Goal: Task Accomplishment & Management: Manage account settings

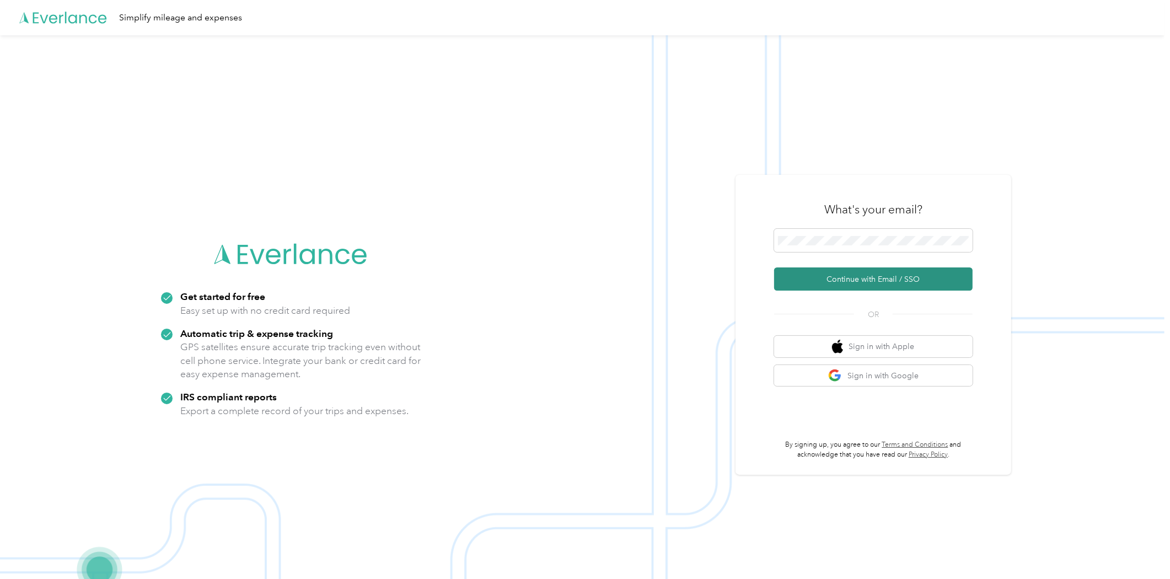
click at [916, 279] on button "Continue with Email / SSO" at bounding box center [873, 278] width 198 height 23
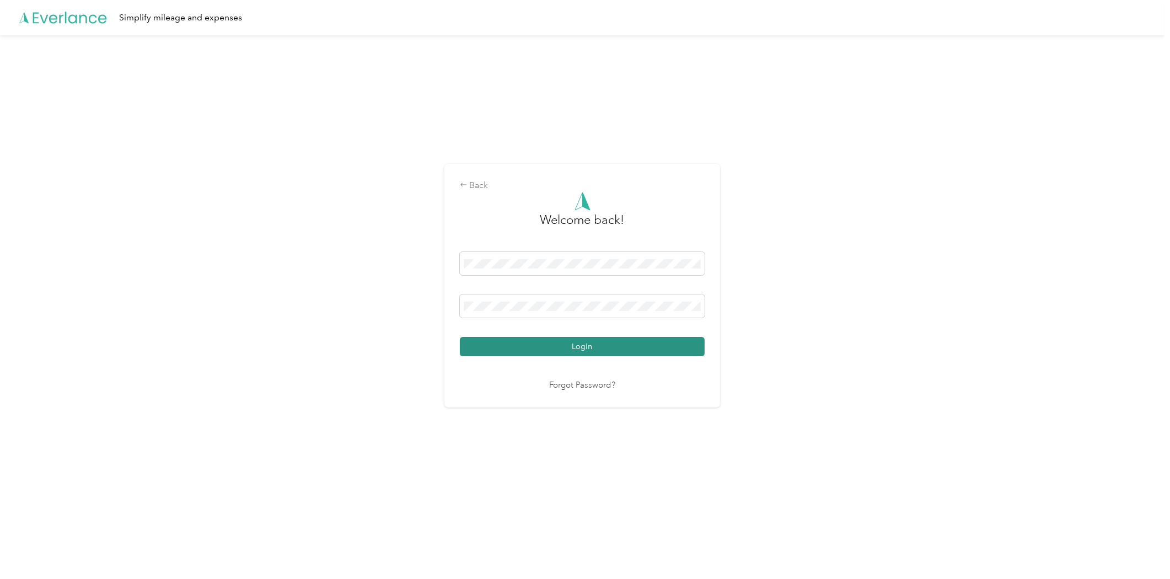
click at [641, 349] on button "Login" at bounding box center [582, 346] width 245 height 19
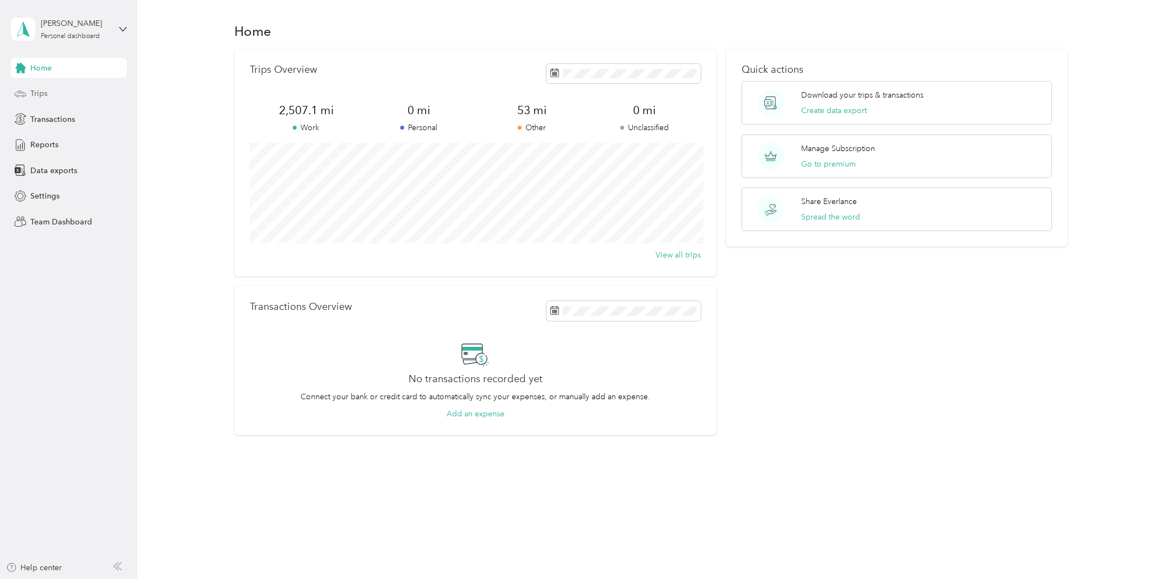
click at [46, 89] on span "Trips" at bounding box center [38, 94] width 17 height 12
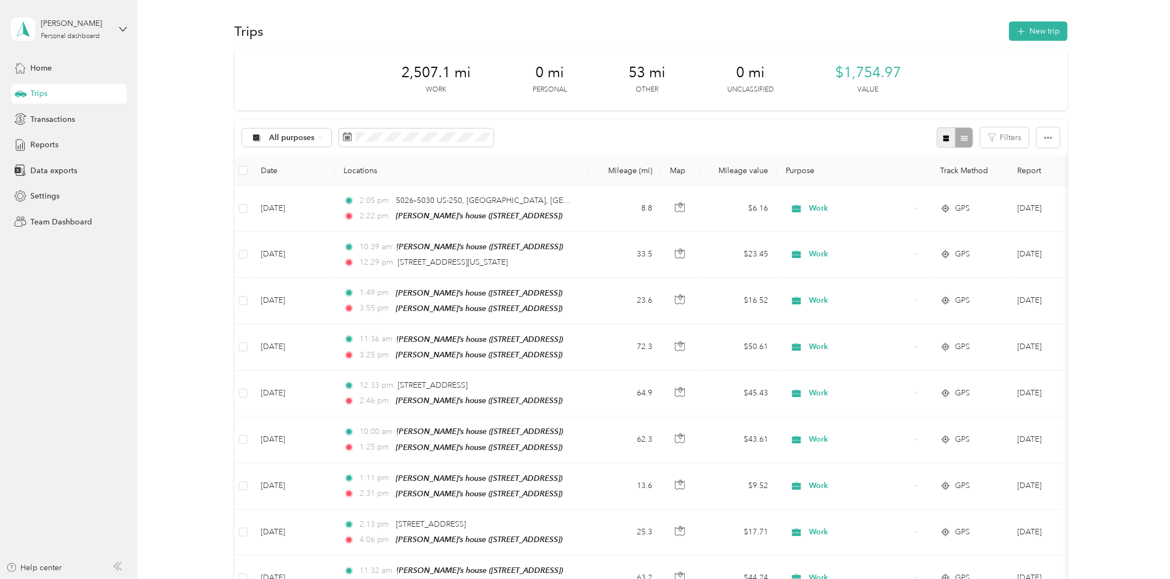
click at [943, 135] on icon "button" at bounding box center [946, 139] width 8 height 8
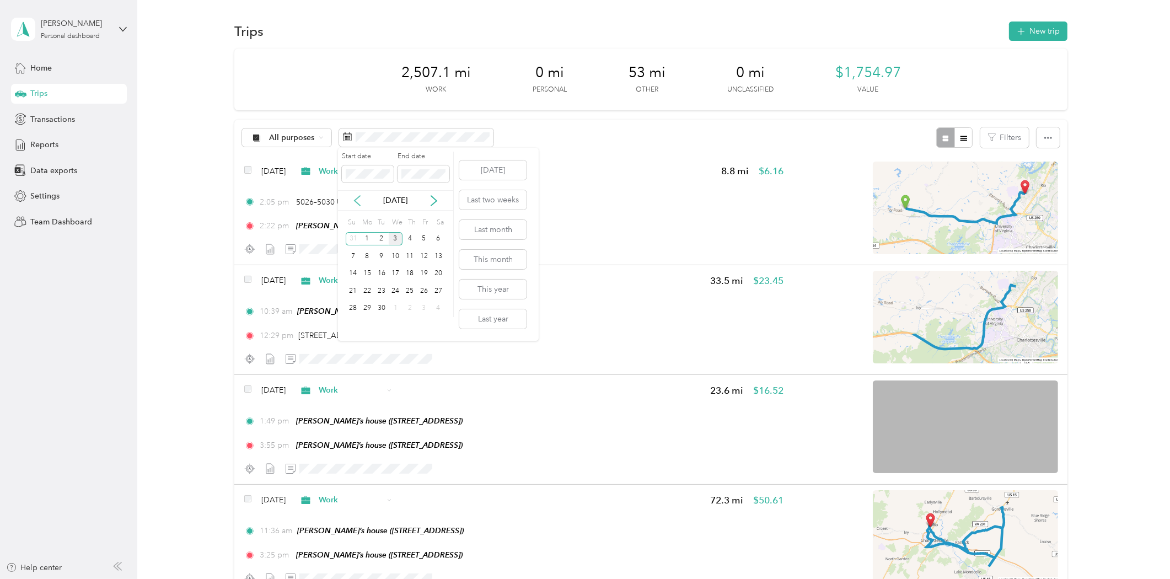
click at [359, 200] on icon at bounding box center [357, 200] width 11 height 11
click at [371, 289] on div "18" at bounding box center [367, 291] width 14 height 14
click at [354, 319] on div "31" at bounding box center [353, 326] width 14 height 14
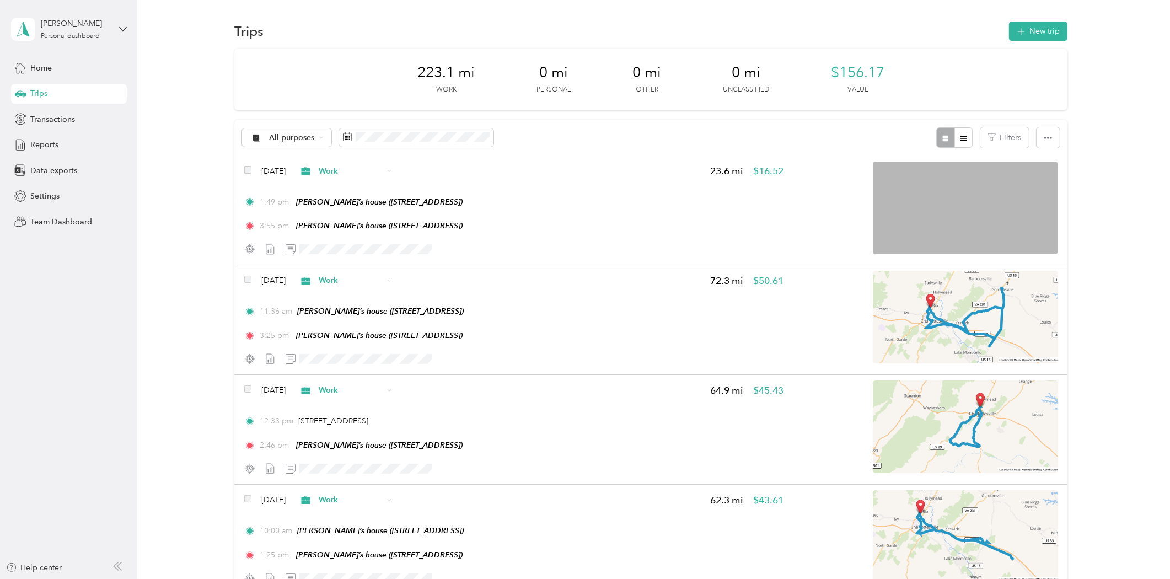
click at [117, 31] on div "[PERSON_NAME] Personal dashboard" at bounding box center [69, 29] width 116 height 39
click at [57, 92] on div "Log out" at bounding box center [127, 87] width 217 height 19
